Goal: Task Accomplishment & Management: Complete application form

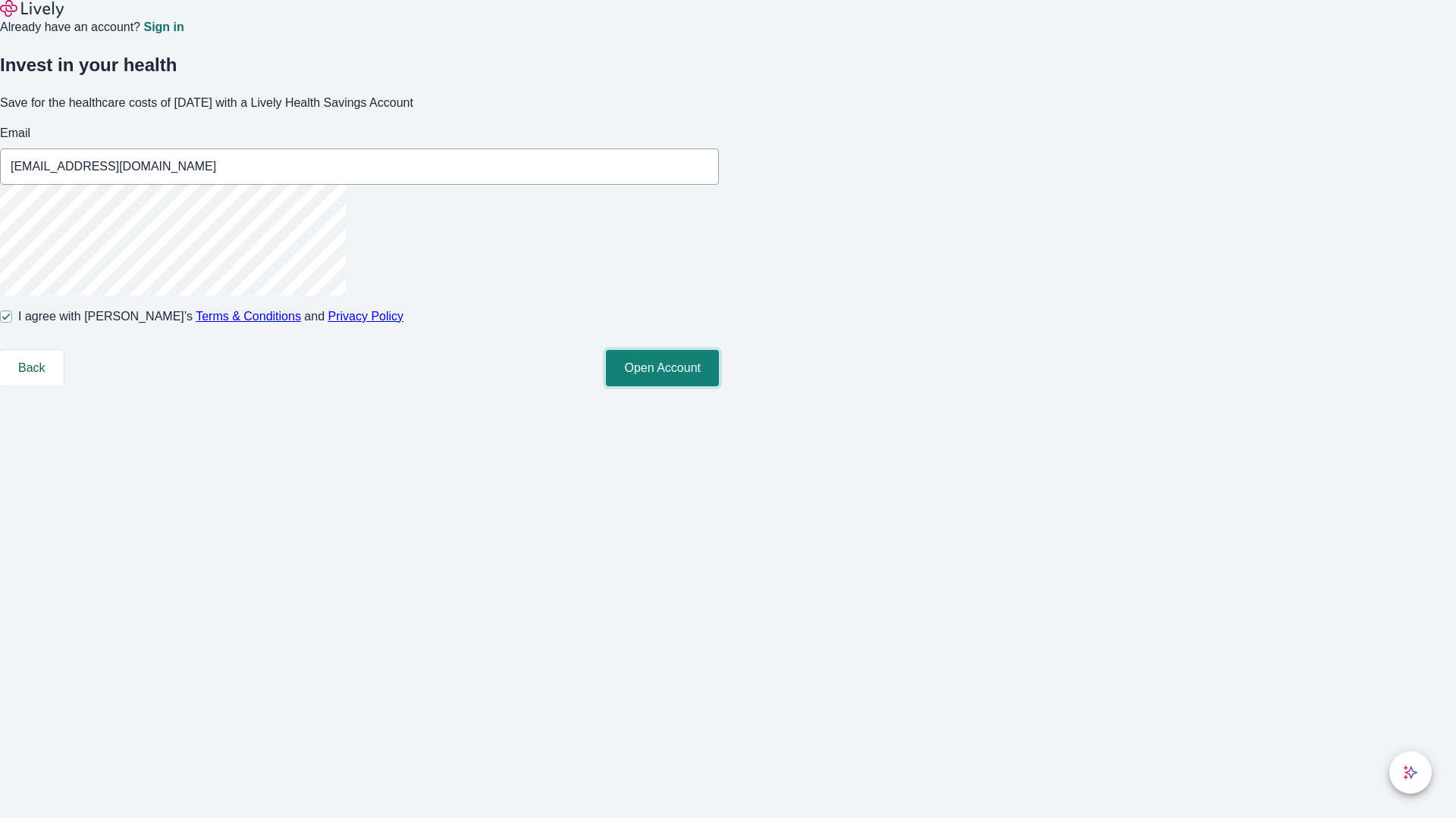
click at [719, 386] on button "Open Account" at bounding box center [662, 368] width 113 height 36
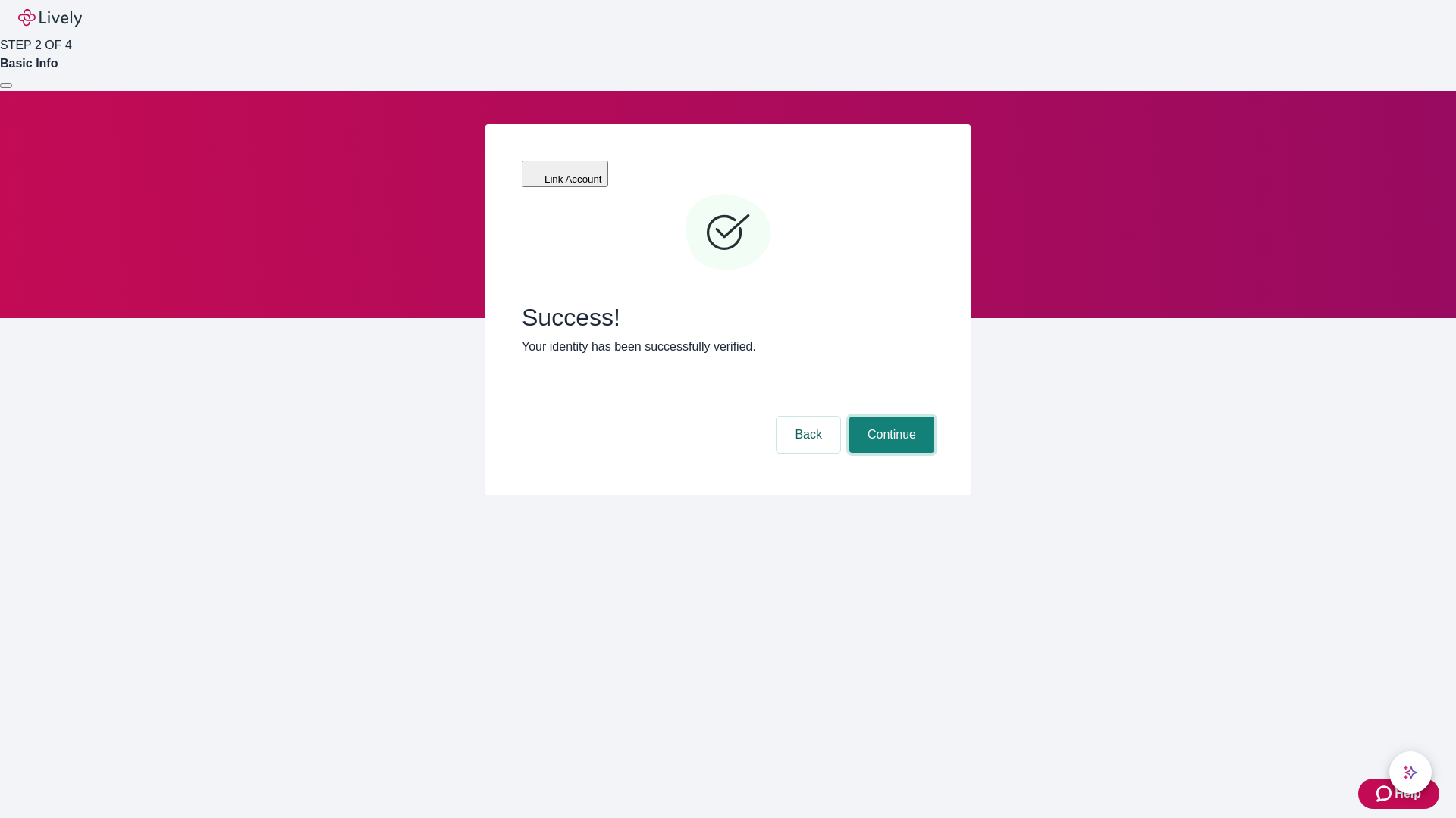
click at [890, 416] on button "Continue" at bounding box center [891, 434] width 85 height 36
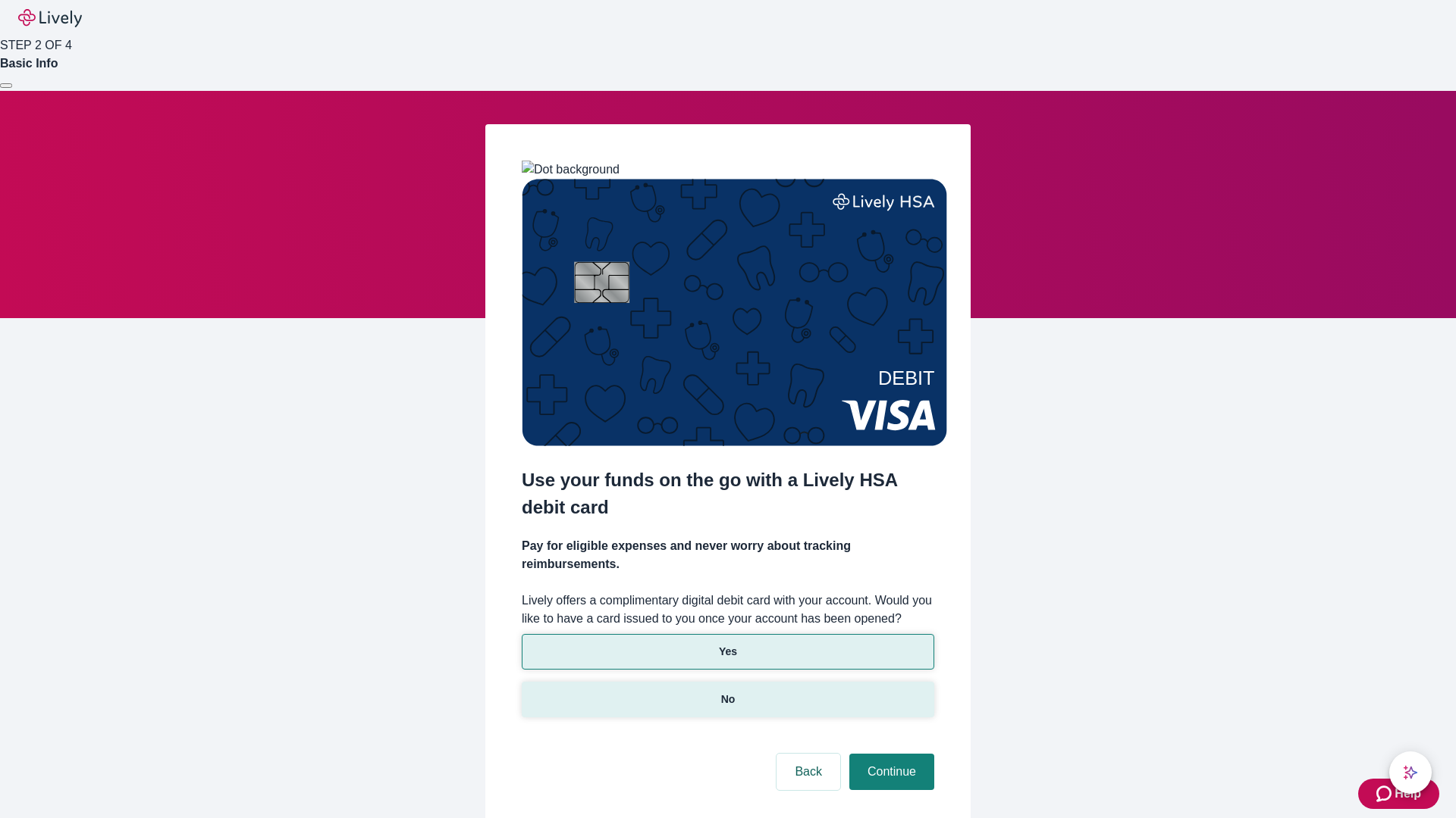
click at [727, 692] on p "No" at bounding box center [728, 699] width 15 height 16
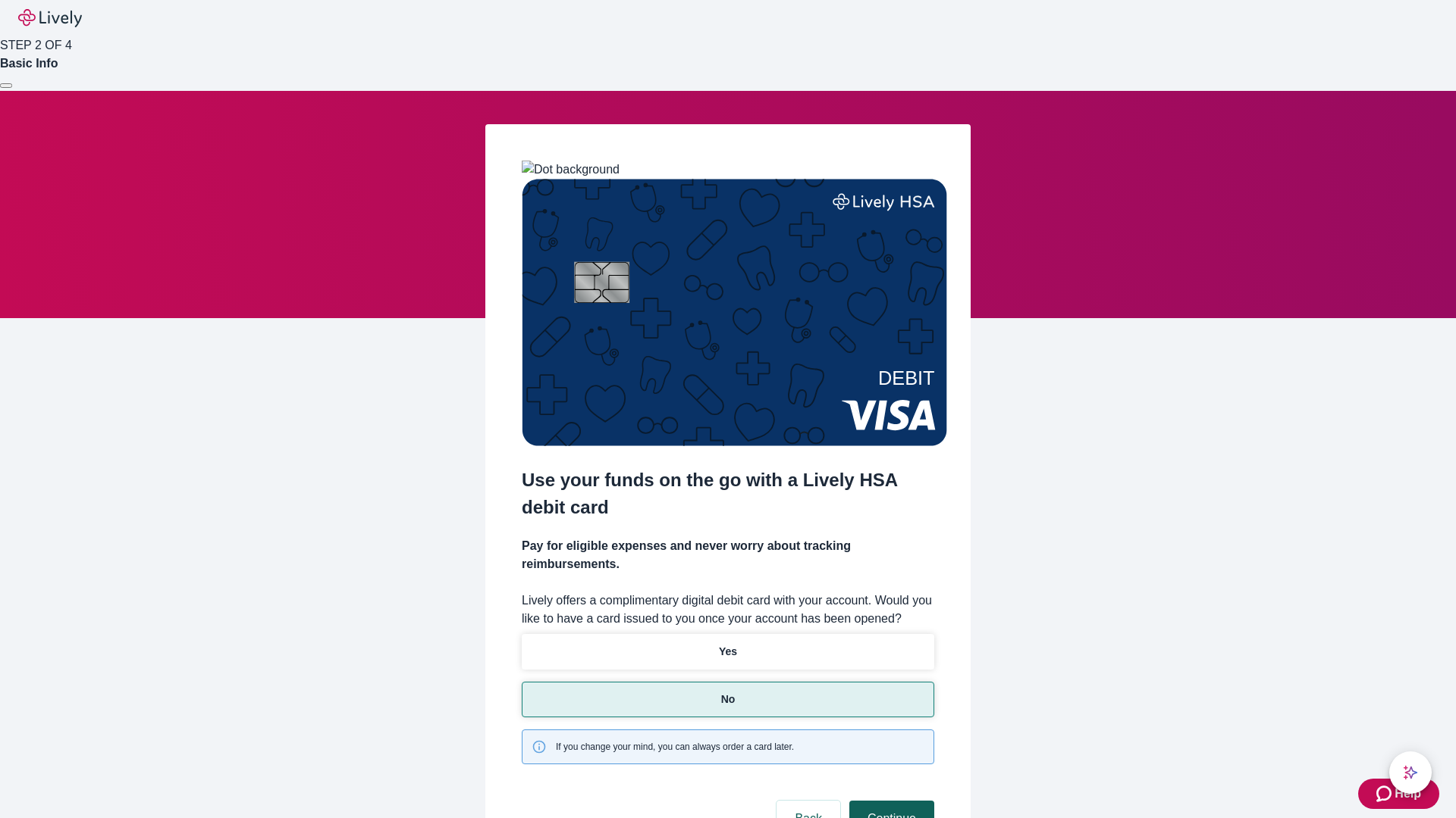
click at [890, 801] on button "Continue" at bounding box center [891, 819] width 85 height 36
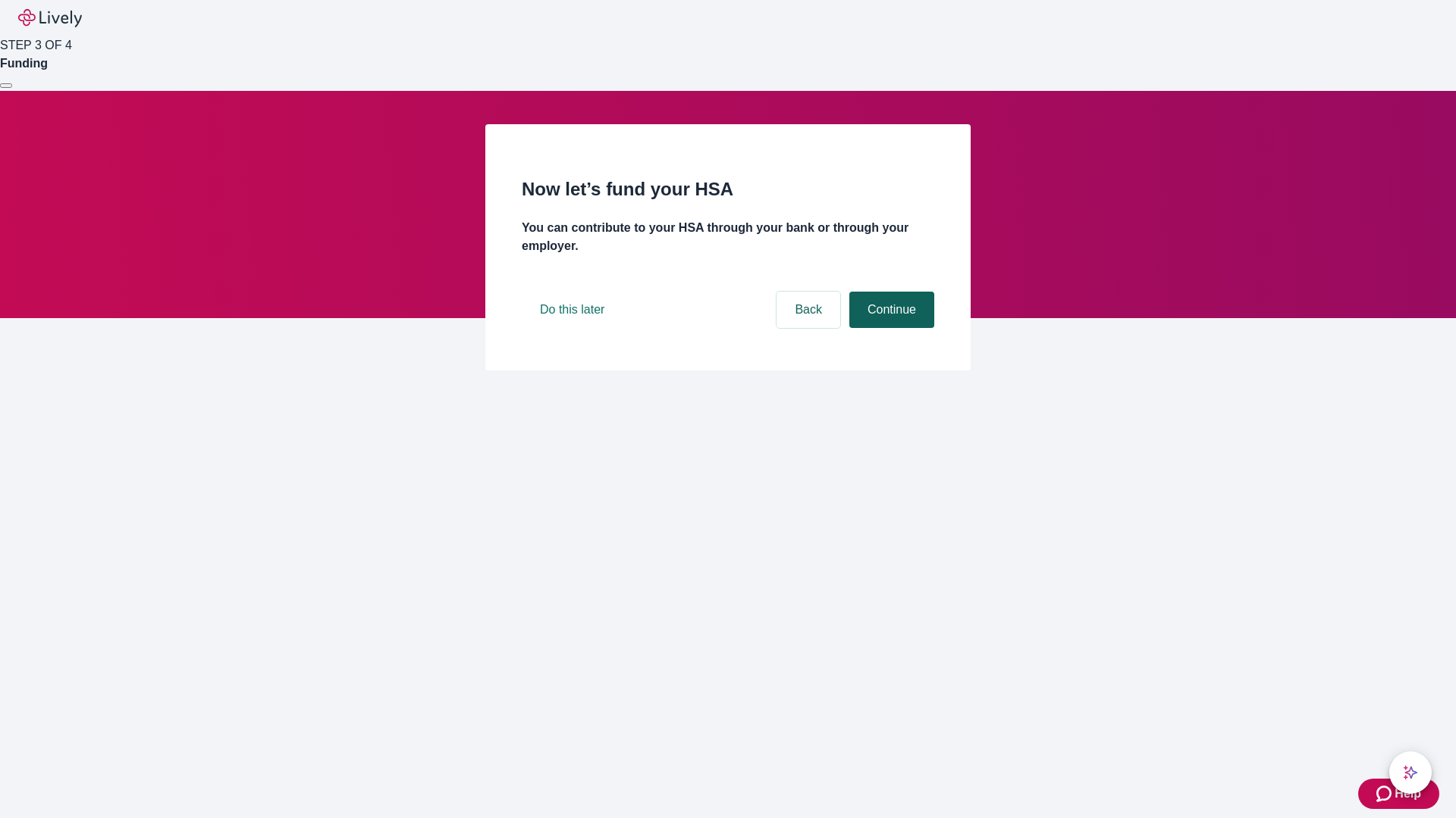
click at [890, 328] on button "Continue" at bounding box center [891, 310] width 85 height 36
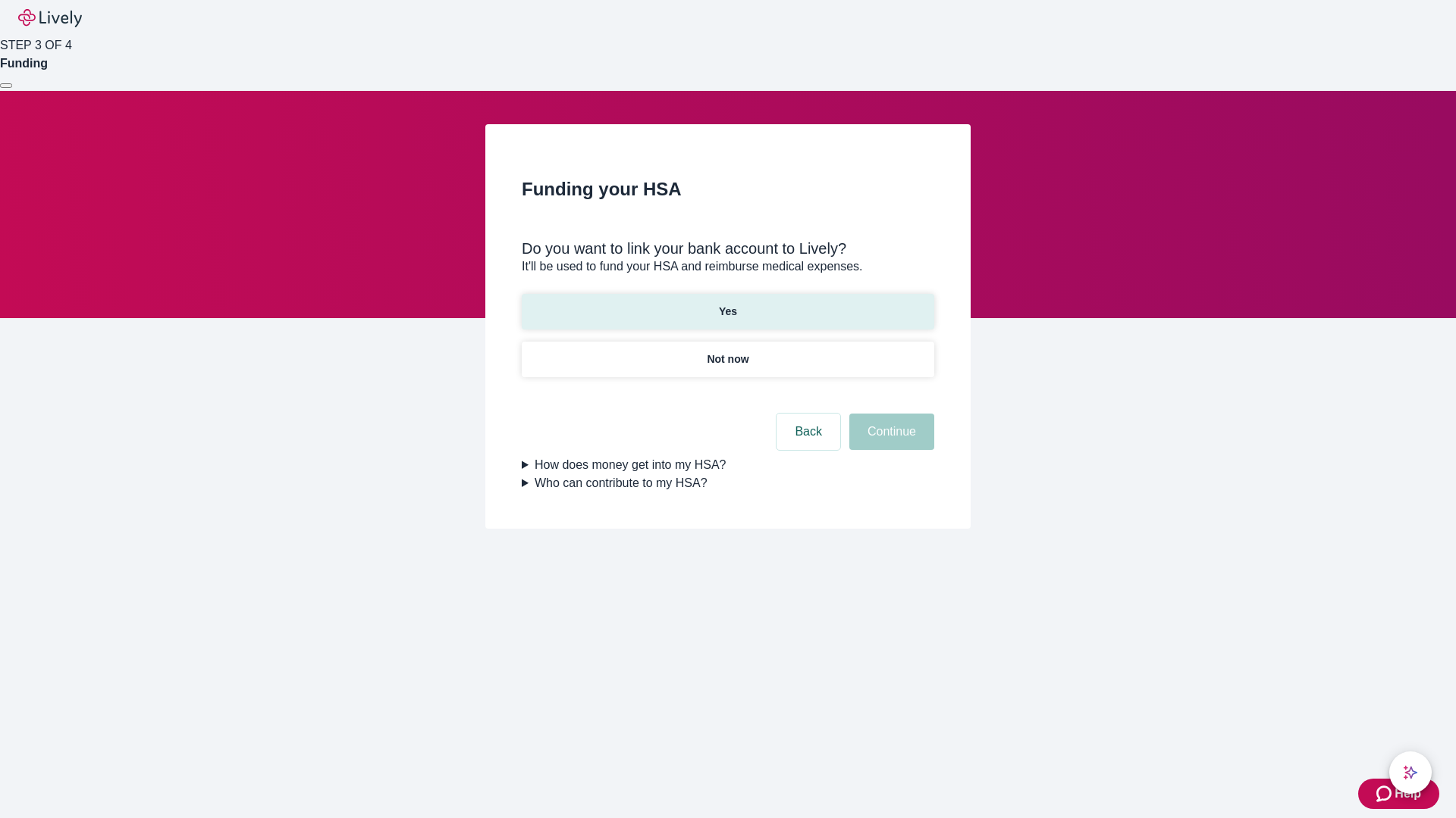
click at [727, 303] on p "Yes" at bounding box center [728, 311] width 18 height 16
click at [890, 414] on button "Continue" at bounding box center [891, 432] width 85 height 36
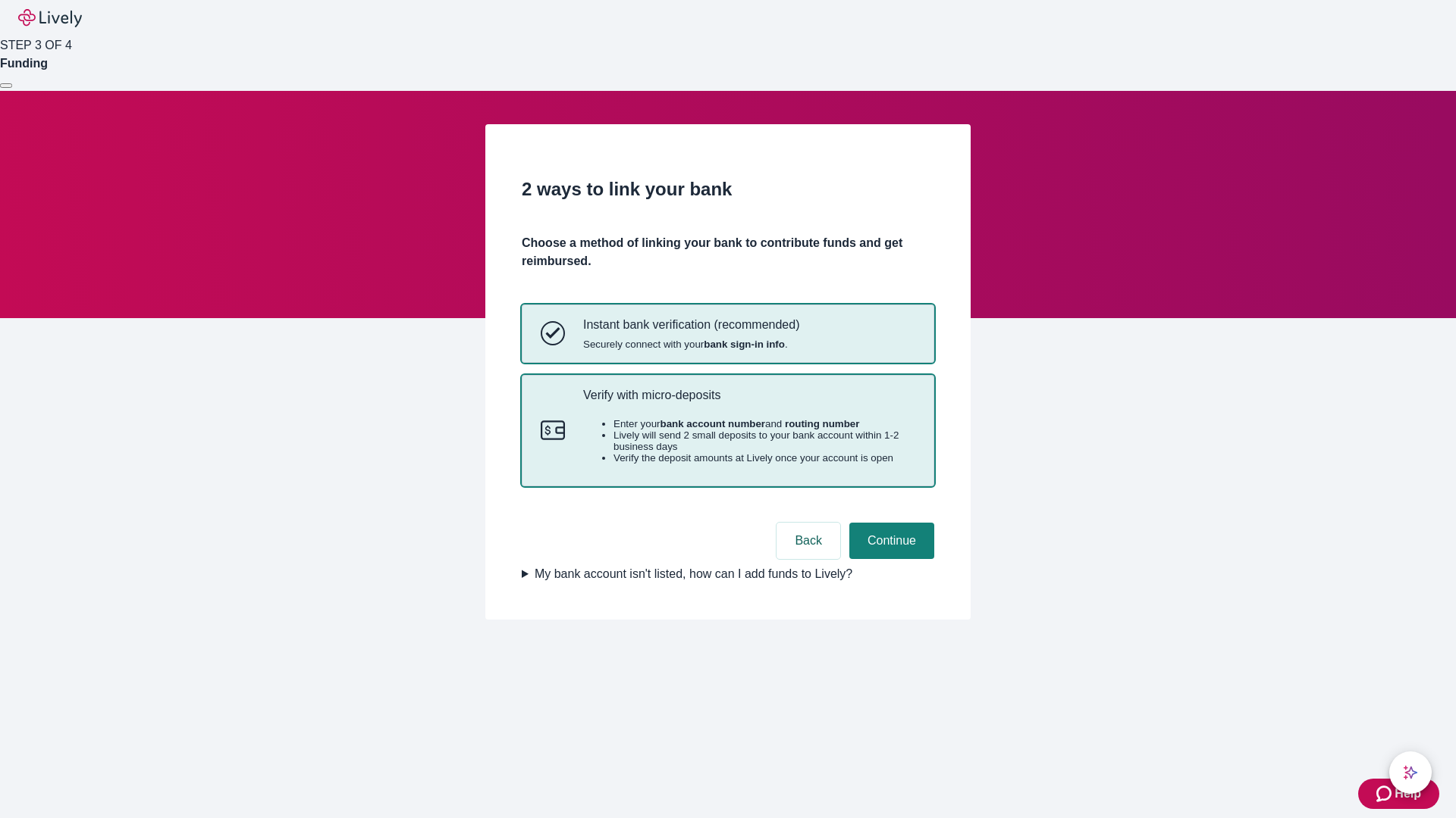
click at [748, 402] on p "Verify with micro-deposits" at bounding box center [749, 395] width 332 height 15
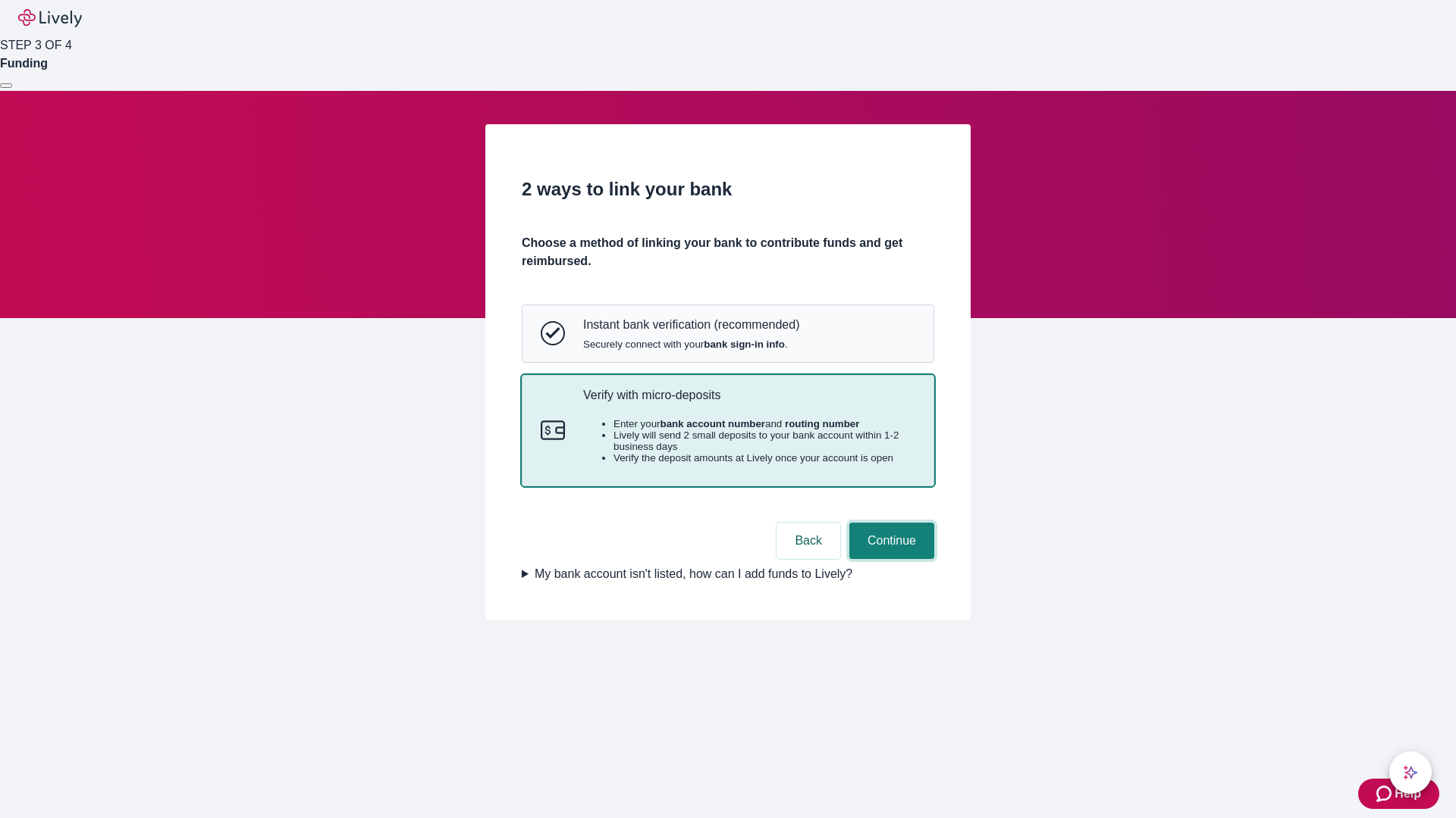
click at [890, 560] on button "Continue" at bounding box center [891, 541] width 85 height 36
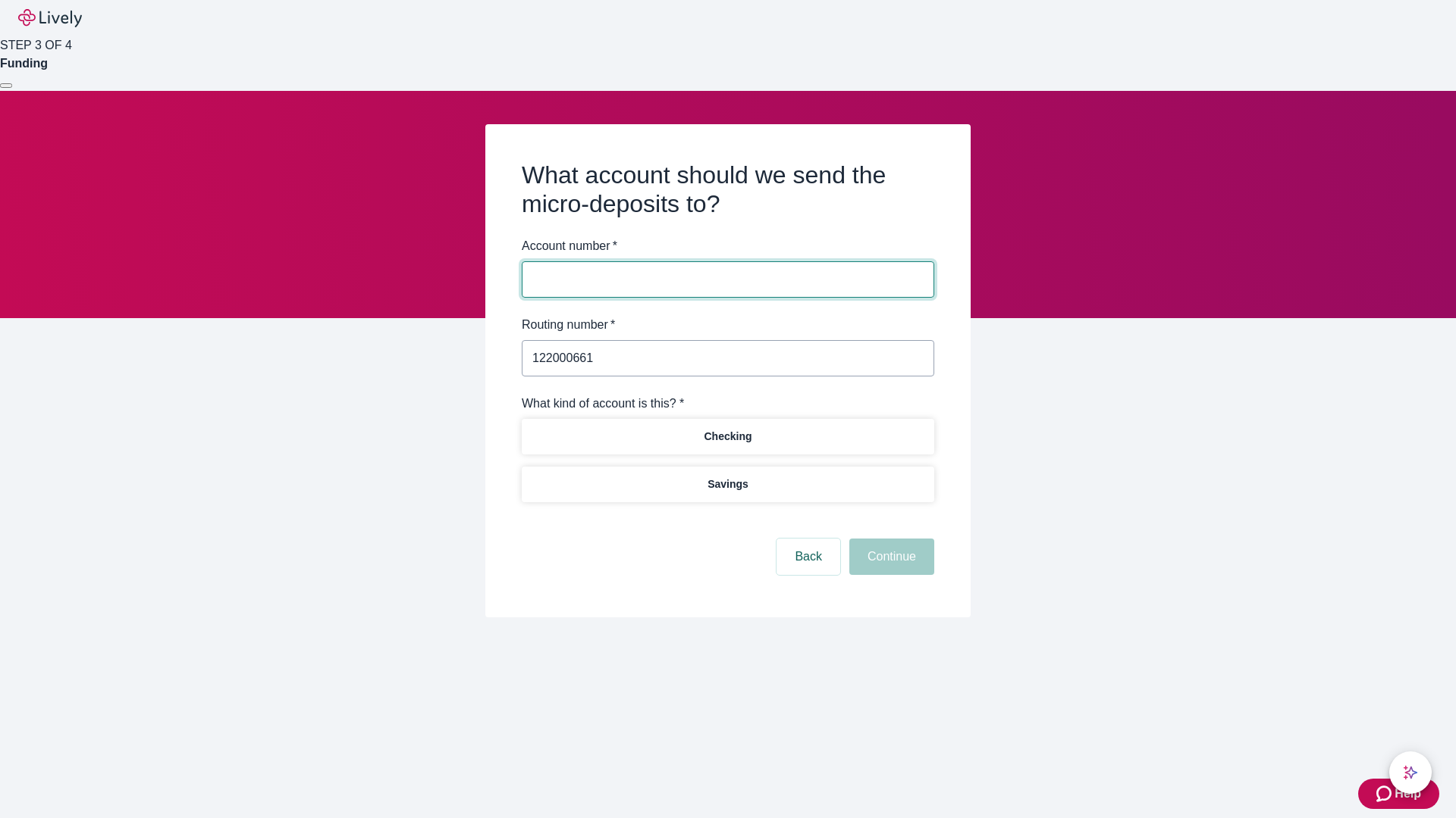
type input "122000661"
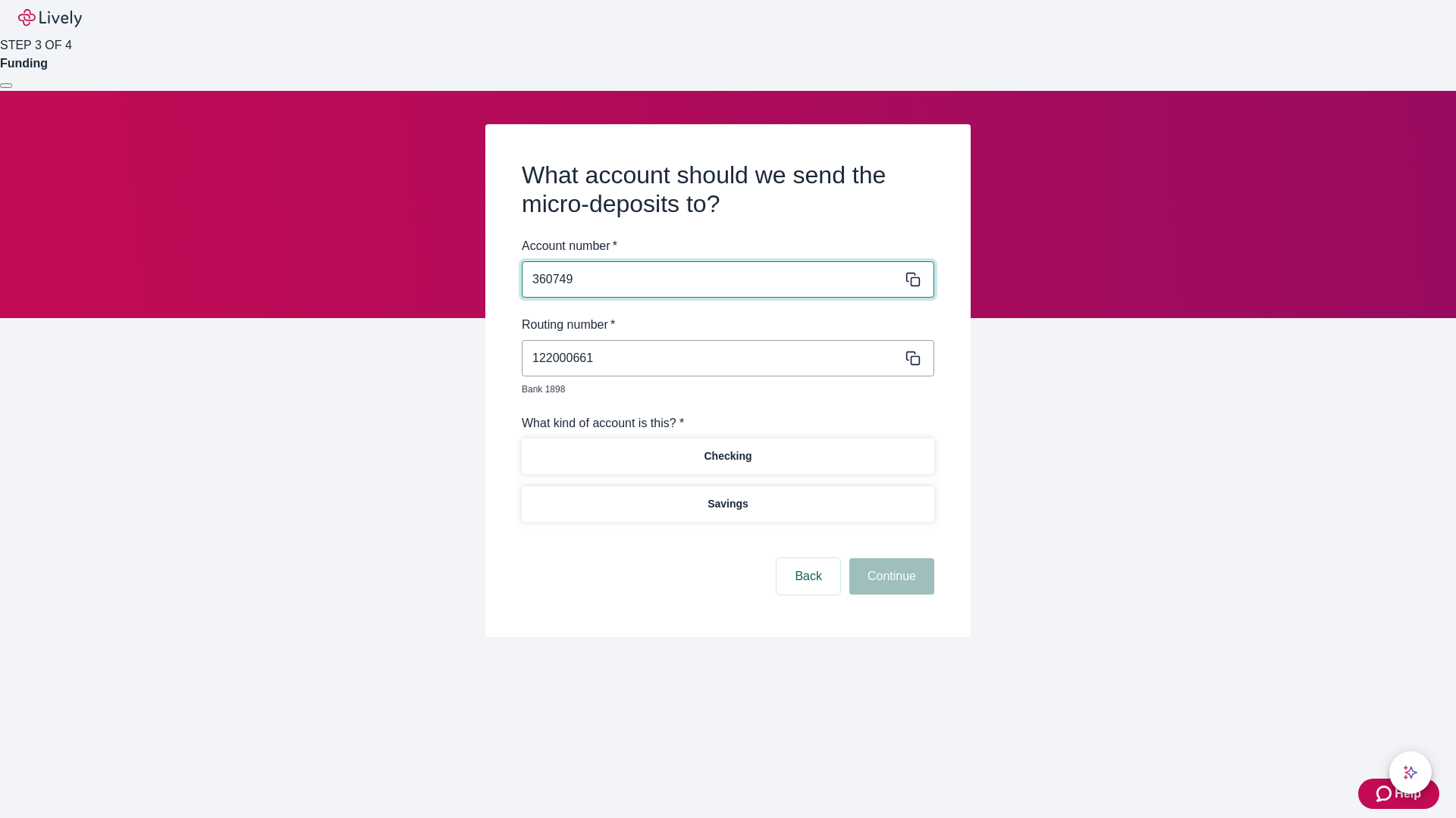
type input "360749"
click at [727, 448] on p "Checking" at bounding box center [728, 456] width 47 height 16
click at [890, 560] on button "Continue" at bounding box center [891, 577] width 85 height 36
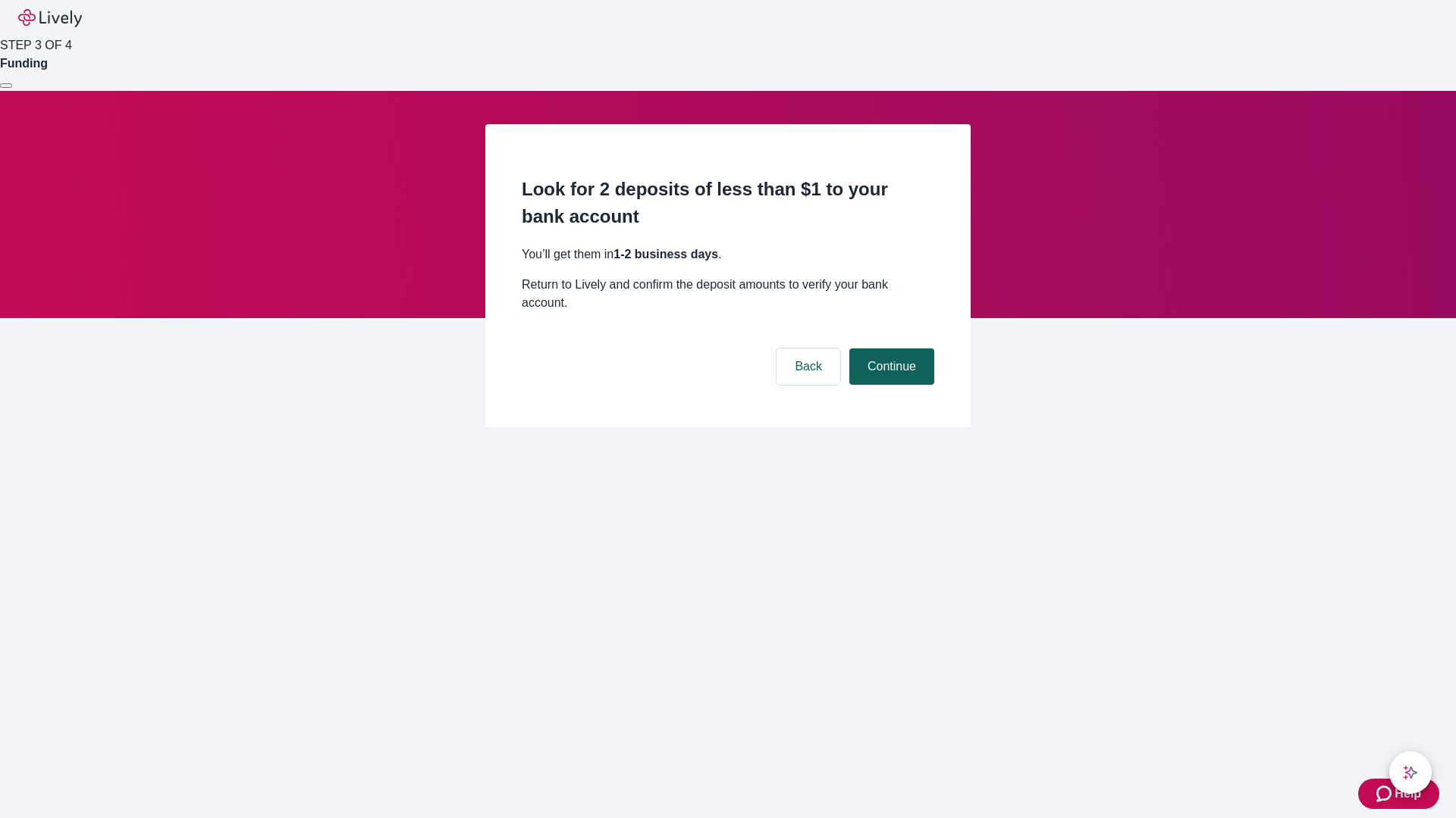
click at [890, 348] on button "Continue" at bounding box center [891, 366] width 85 height 36
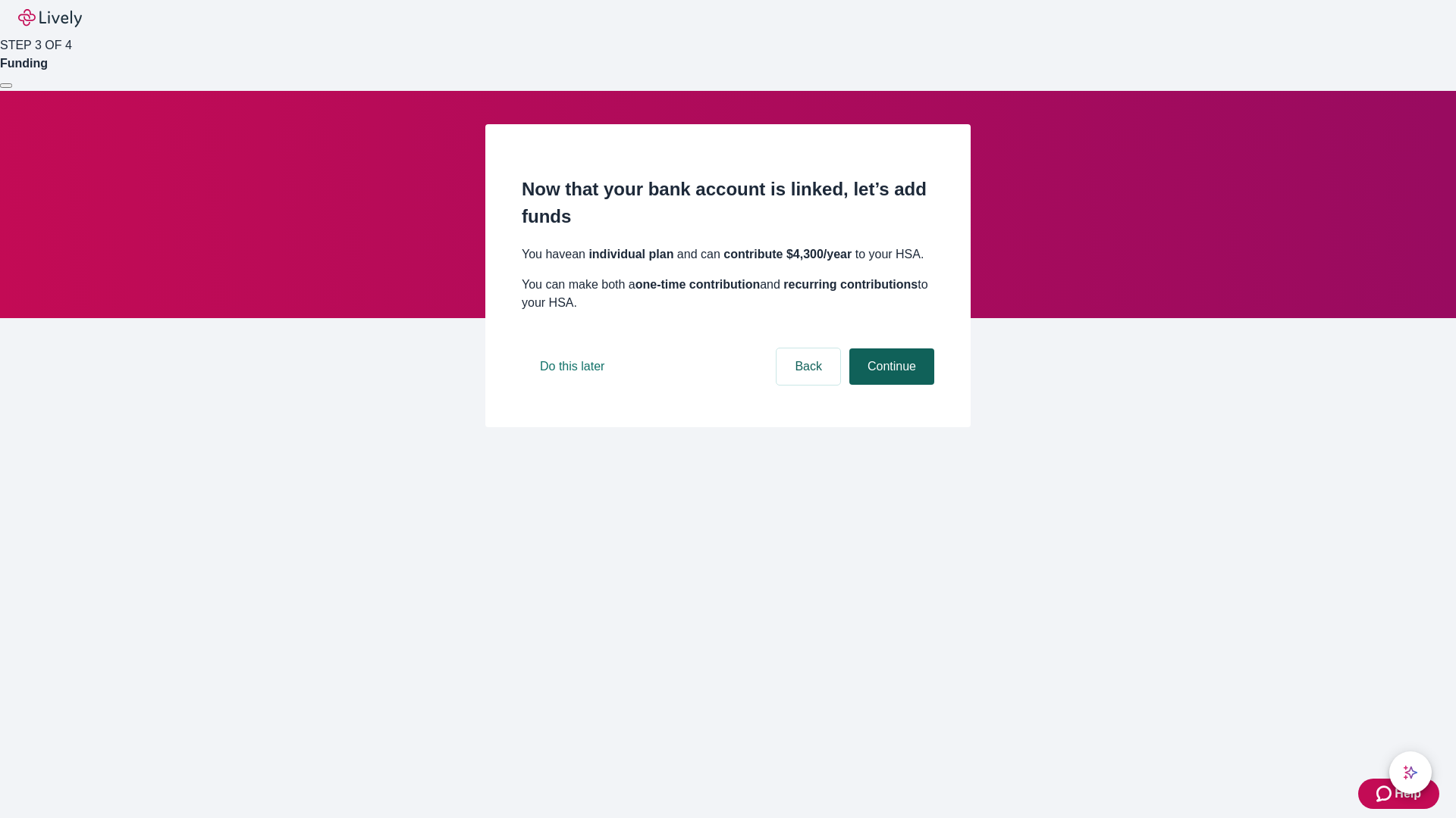
click at [890, 385] on button "Continue" at bounding box center [891, 366] width 85 height 36
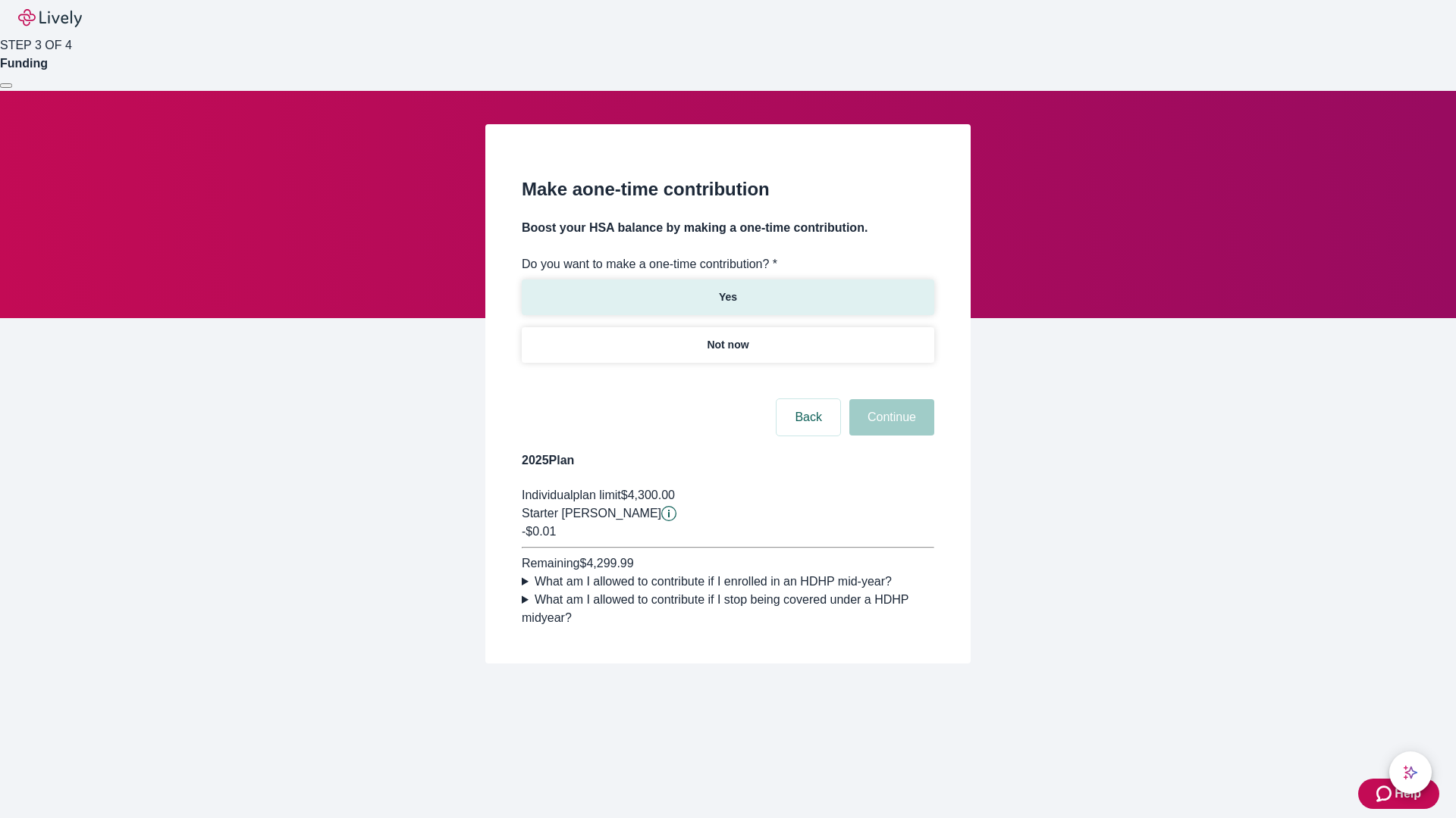
click at [727, 290] on p "Yes" at bounding box center [728, 297] width 18 height 16
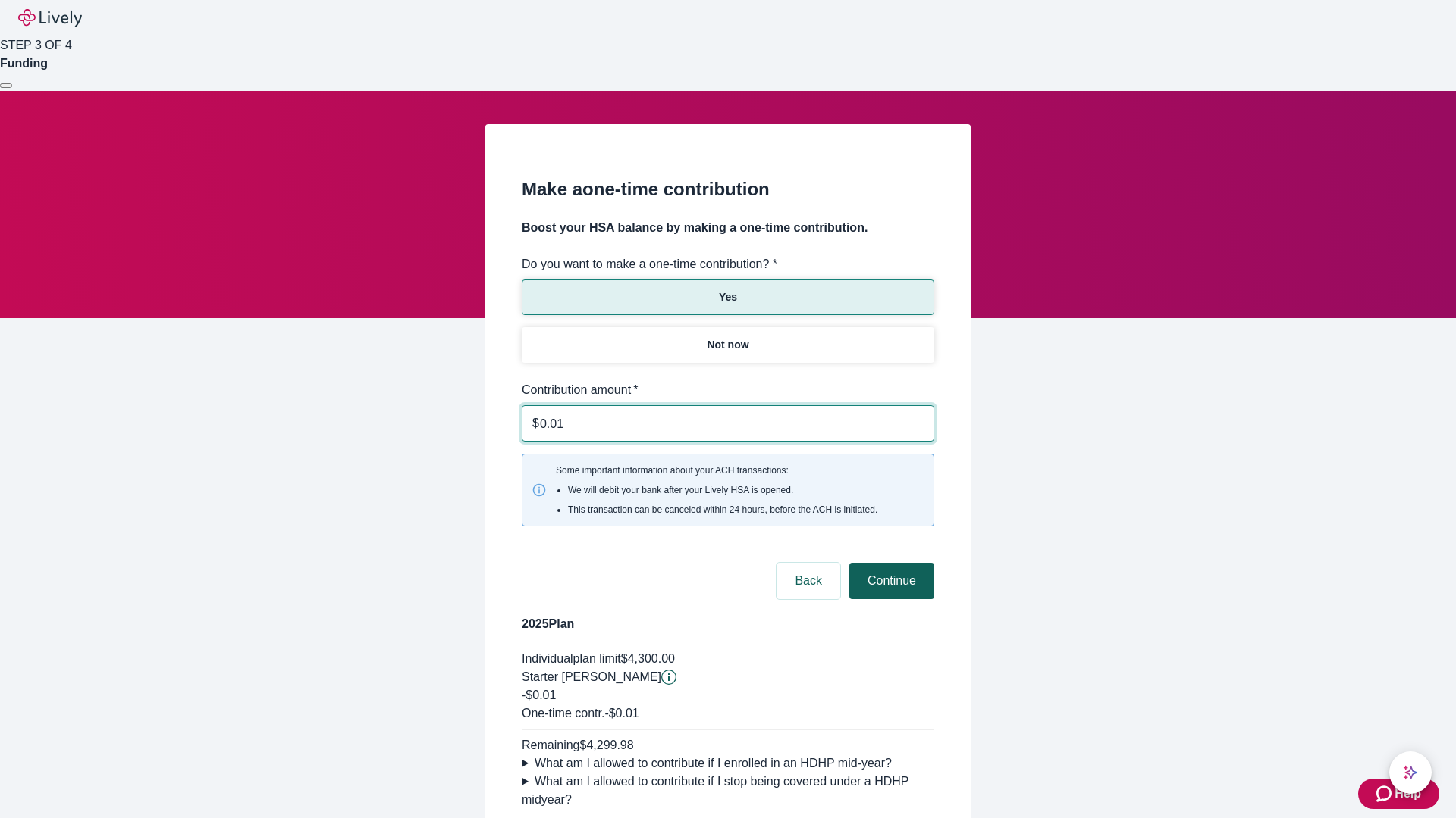
type input "0.01"
click at [890, 563] on button "Continue" at bounding box center [891, 581] width 85 height 36
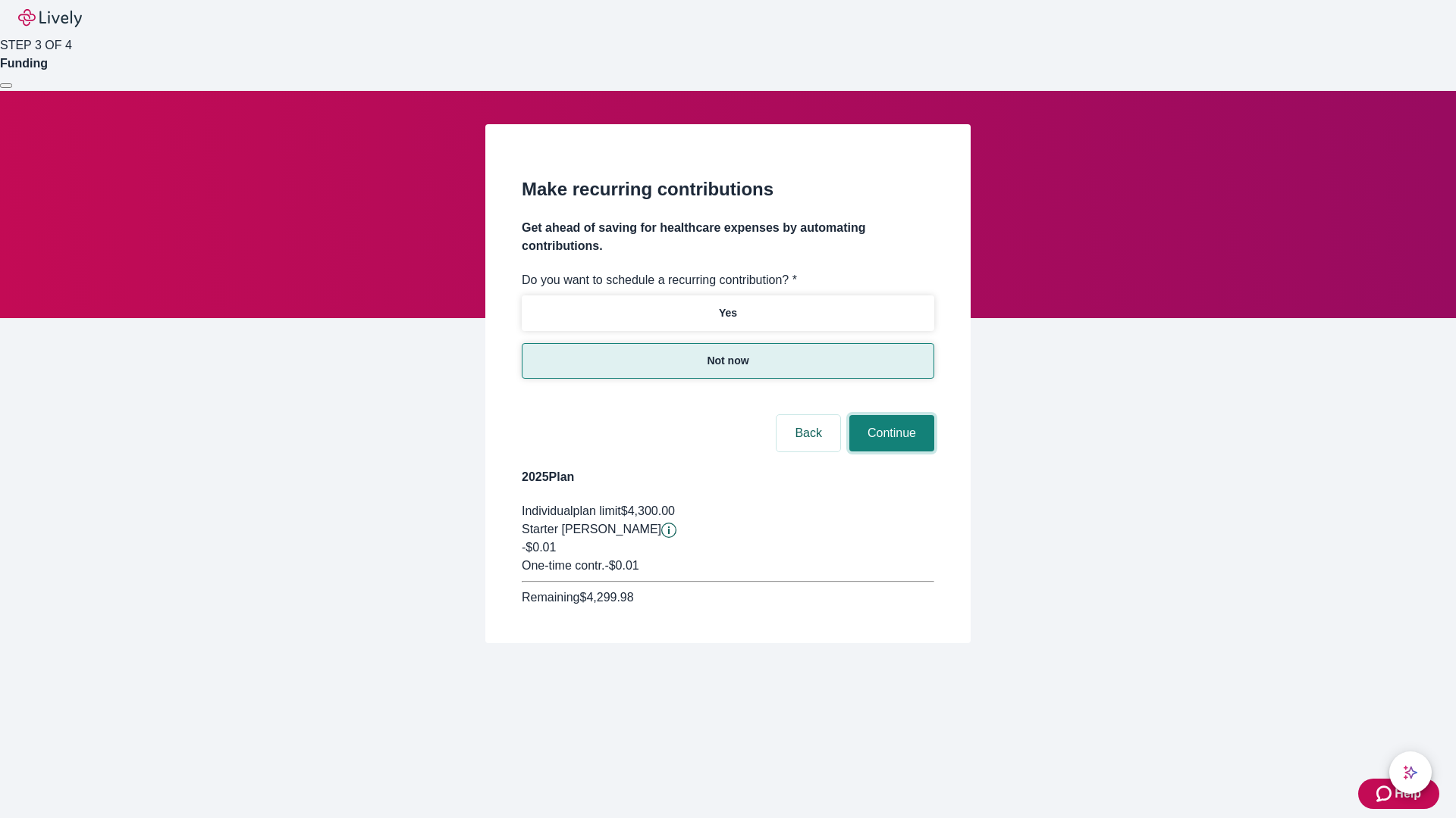
click at [890, 416] on button "Continue" at bounding box center [891, 434] width 85 height 36
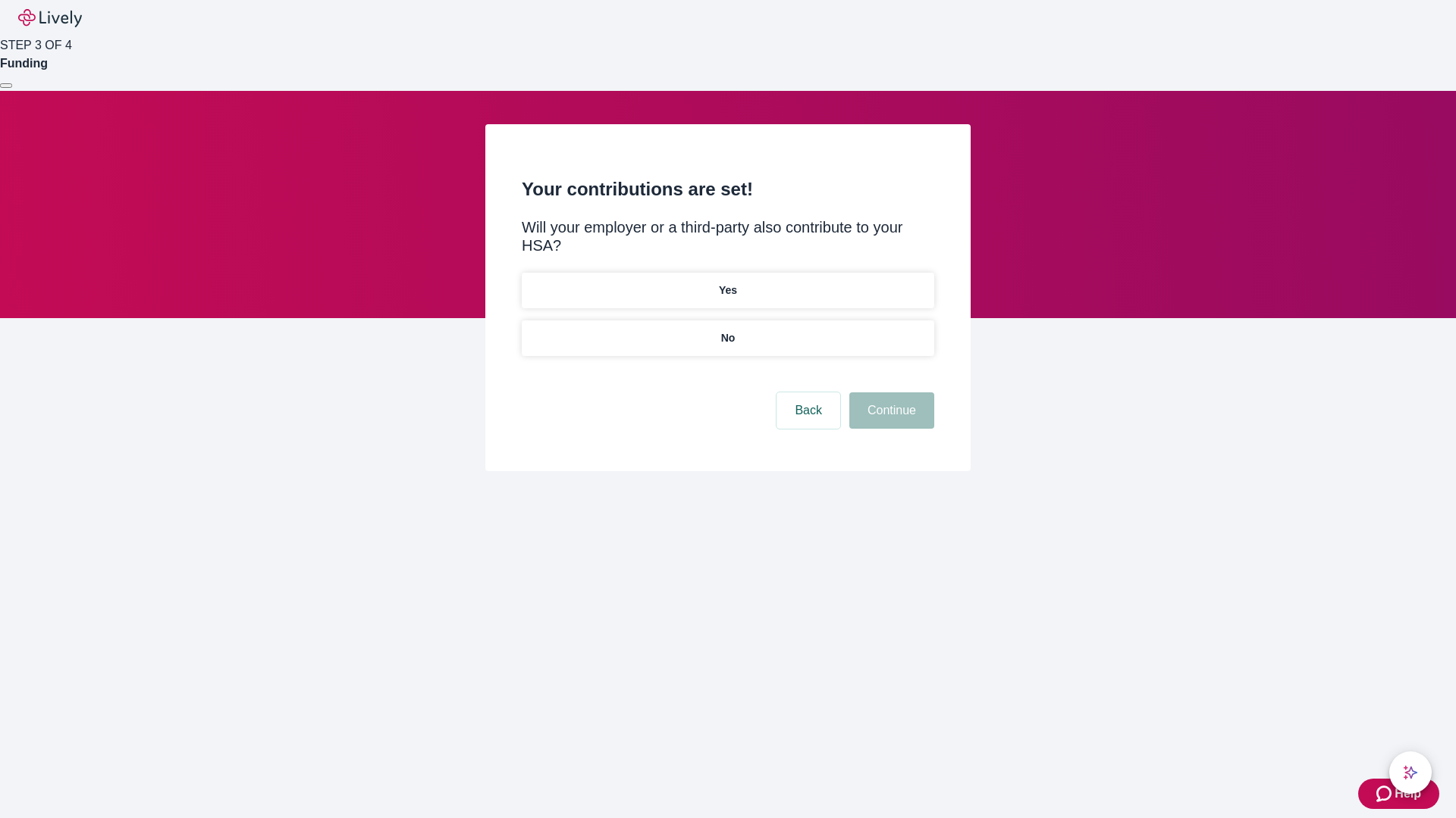
click at [727, 330] on p "No" at bounding box center [728, 338] width 15 height 16
click at [890, 393] on button "Continue" at bounding box center [891, 411] width 85 height 36
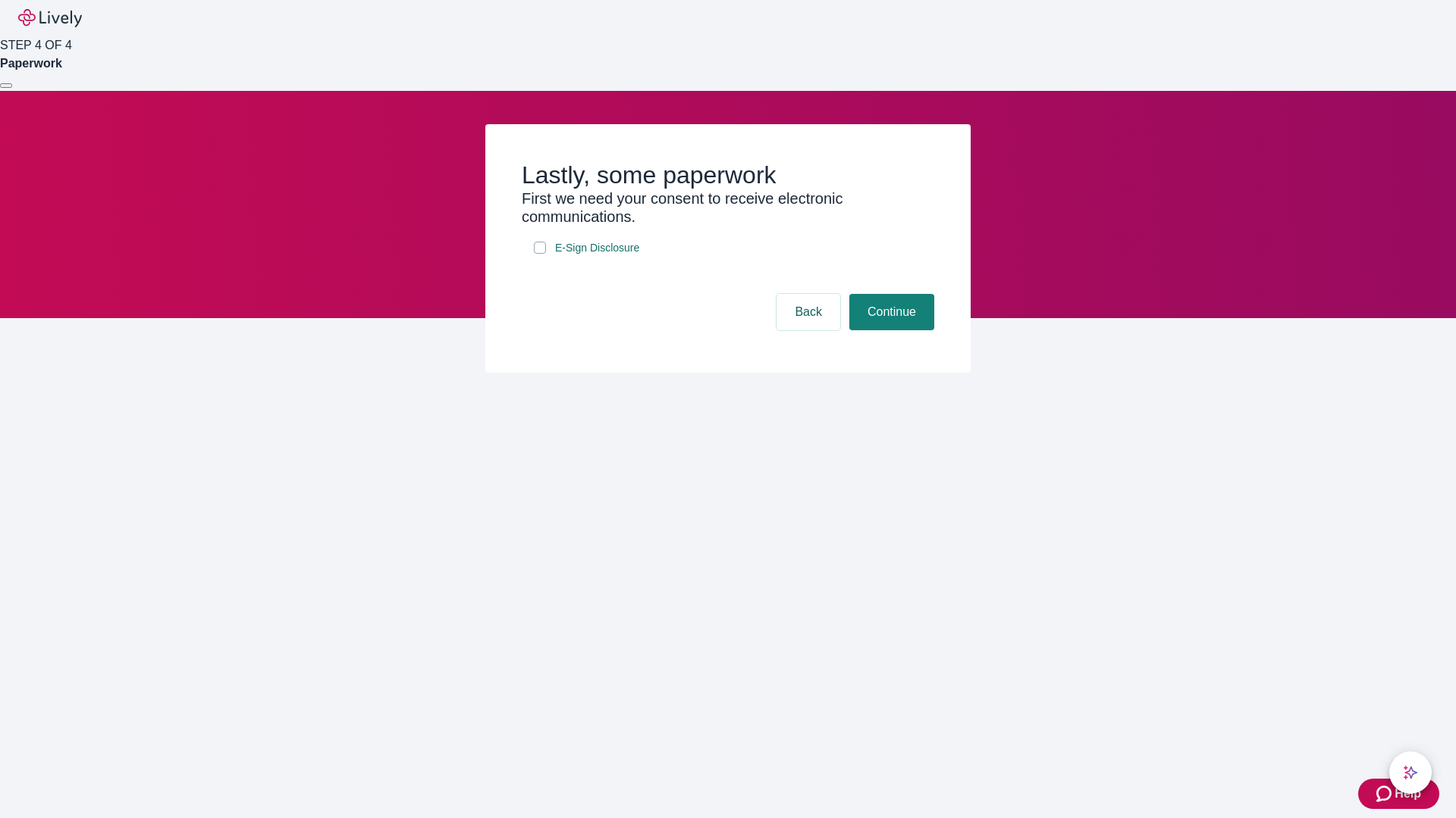
click at [540, 254] on input "E-Sign Disclosure" at bounding box center [539, 247] width 12 height 12
checkbox input "true"
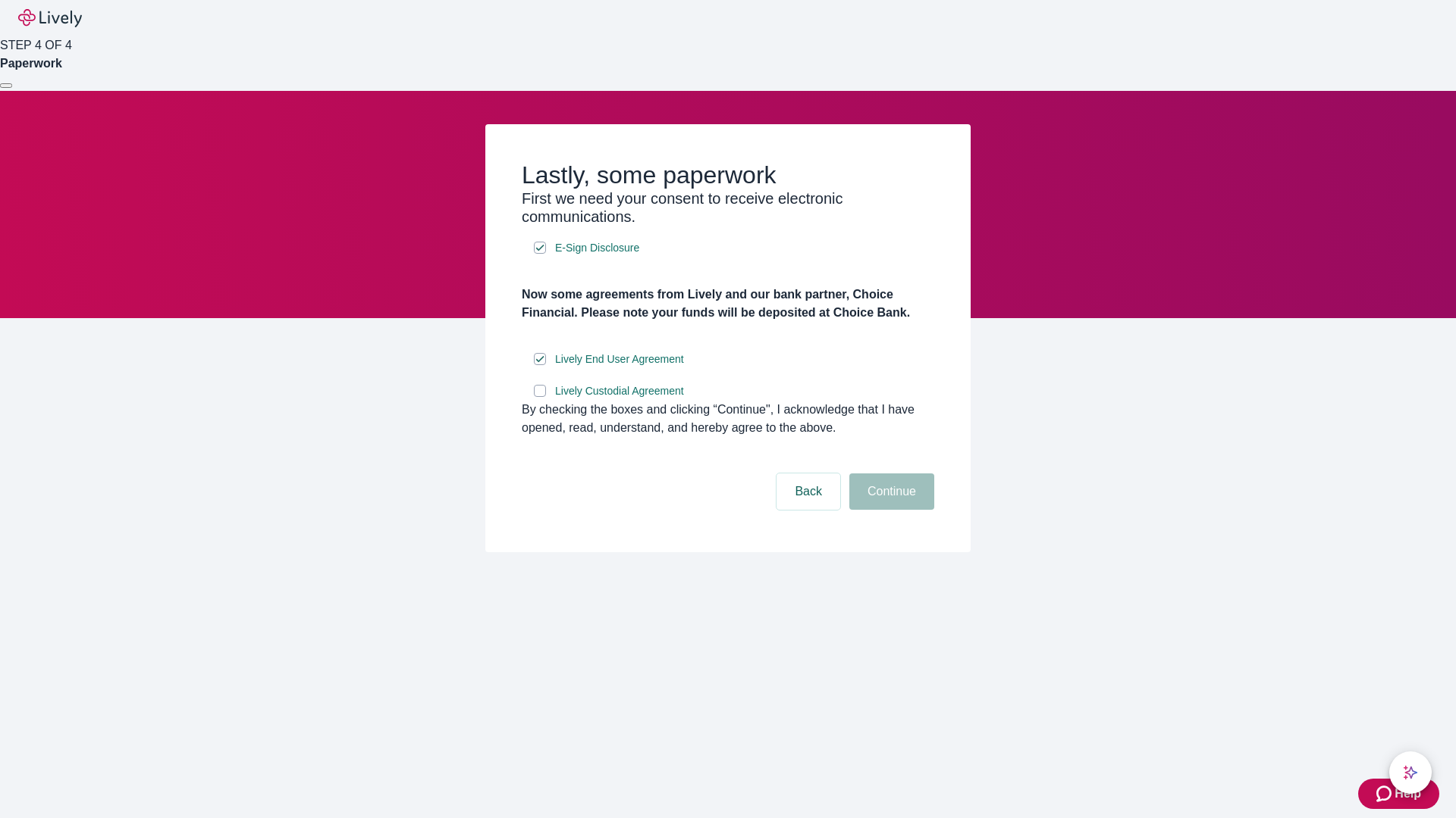
click at [540, 397] on input "Lively Custodial Agreement" at bounding box center [539, 391] width 12 height 12
checkbox input "true"
click at [890, 510] on button "Continue" at bounding box center [891, 492] width 85 height 36
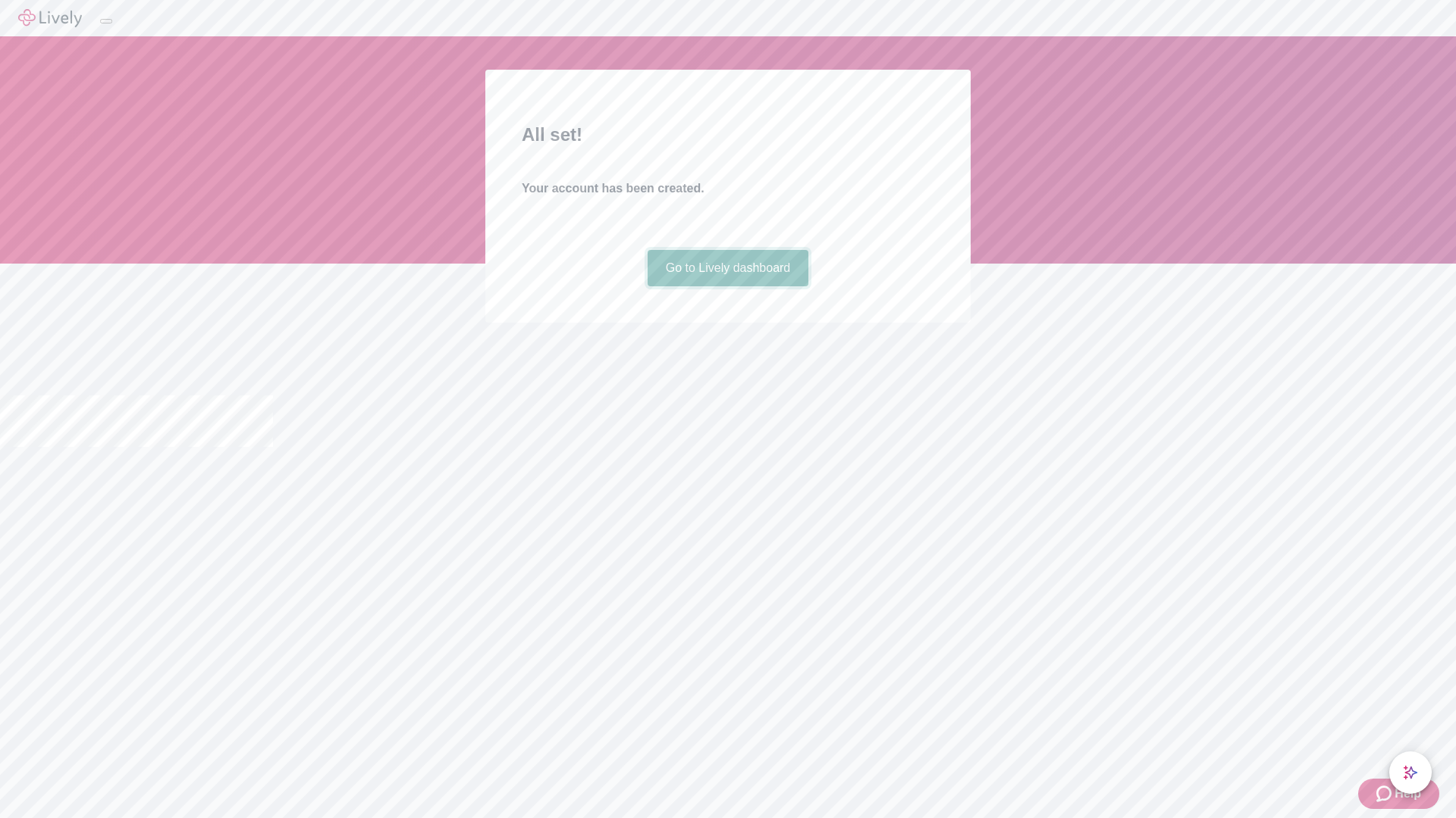
click at [727, 286] on link "Go to Lively dashboard" at bounding box center [728, 268] width 161 height 36
